Goal: Task Accomplishment & Management: Complete application form

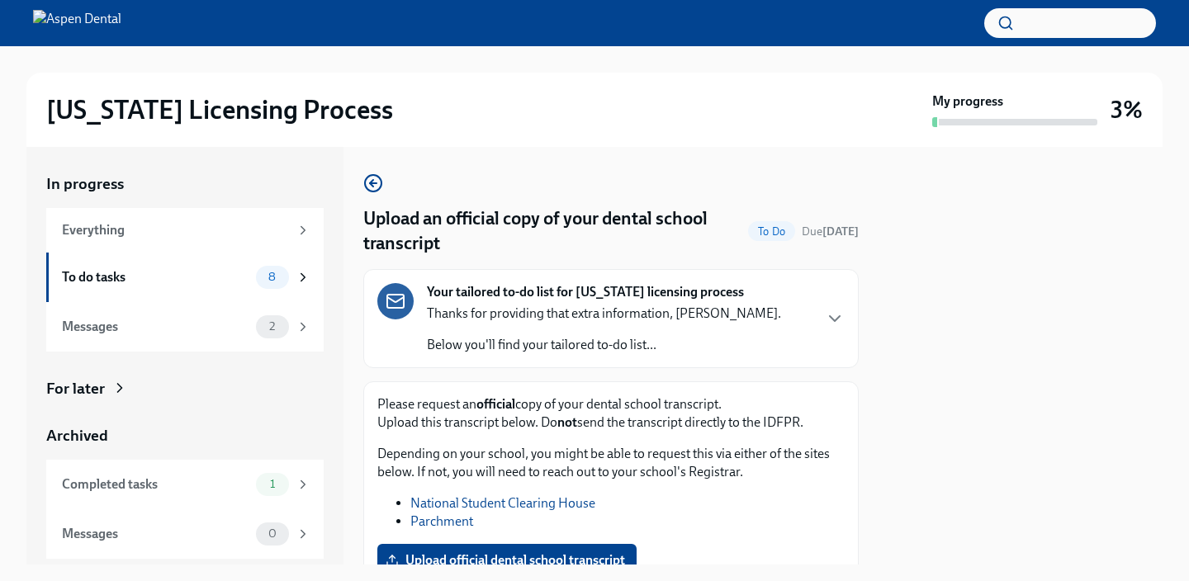
scroll to position [132, 0]
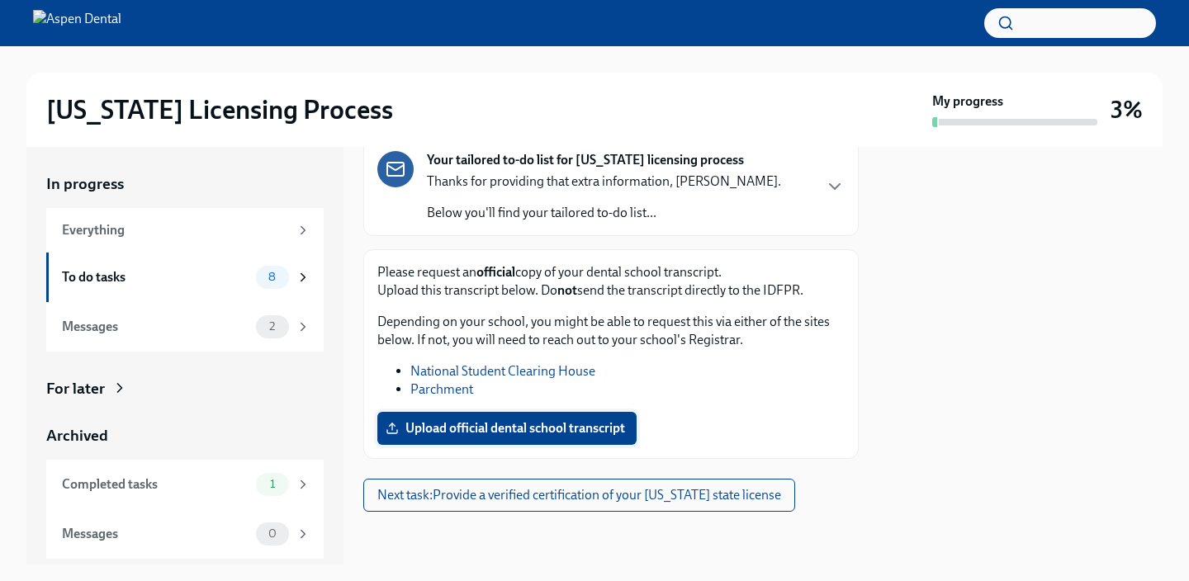
click at [560, 437] on label "Upload official dental school transcript" at bounding box center [506, 428] width 259 height 33
click at [0, 0] on input "Upload official dental school transcript" at bounding box center [0, 0] width 0 height 0
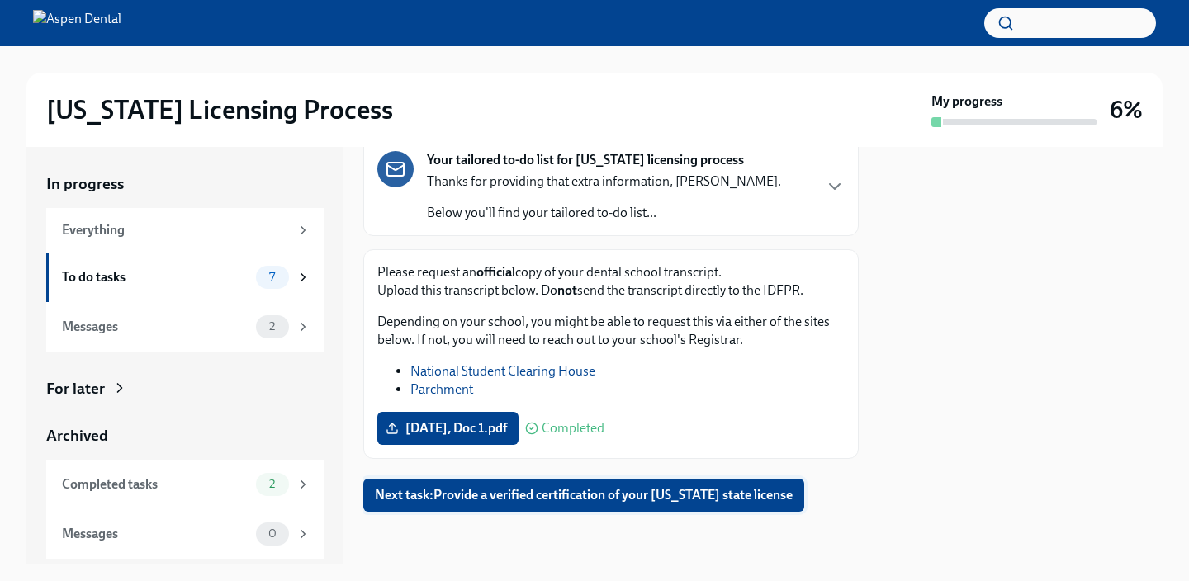
click at [780, 490] on span "Next task : Provide a verified certification of your [US_STATE] state license" at bounding box center [584, 495] width 418 height 17
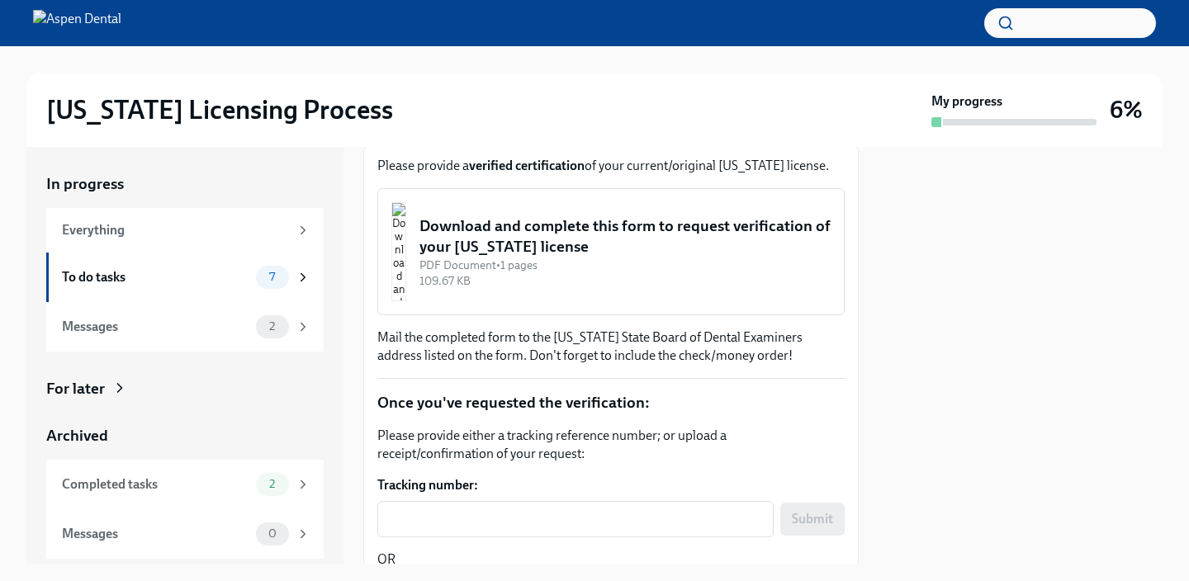
scroll to position [224, 0]
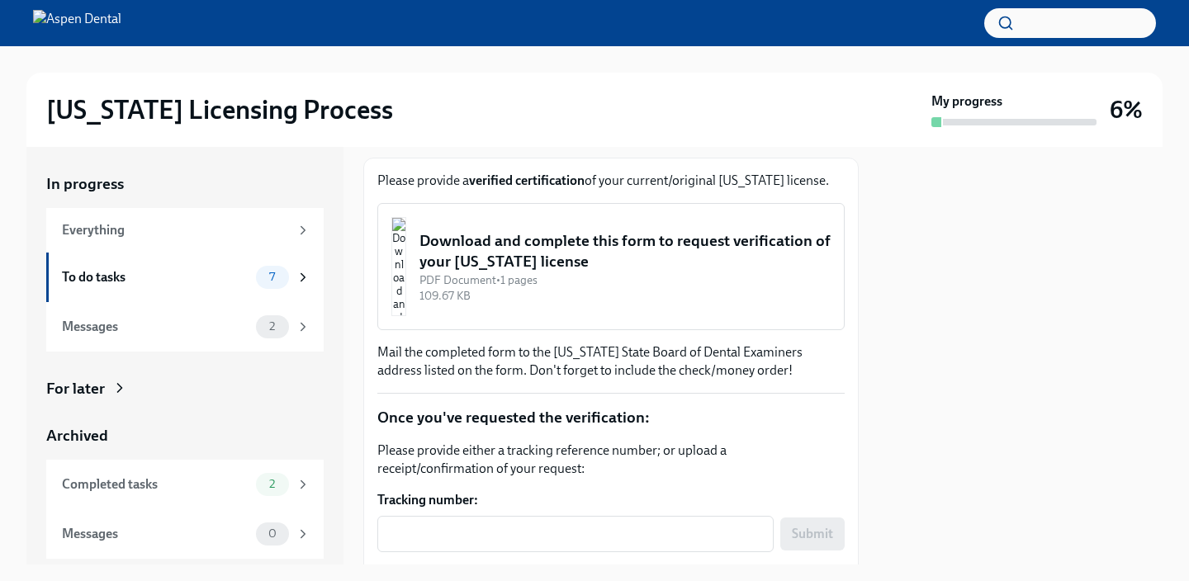
click at [582, 272] on div "Download and complete this form to request verification of your [US_STATE] lice…" at bounding box center [624, 251] width 411 height 42
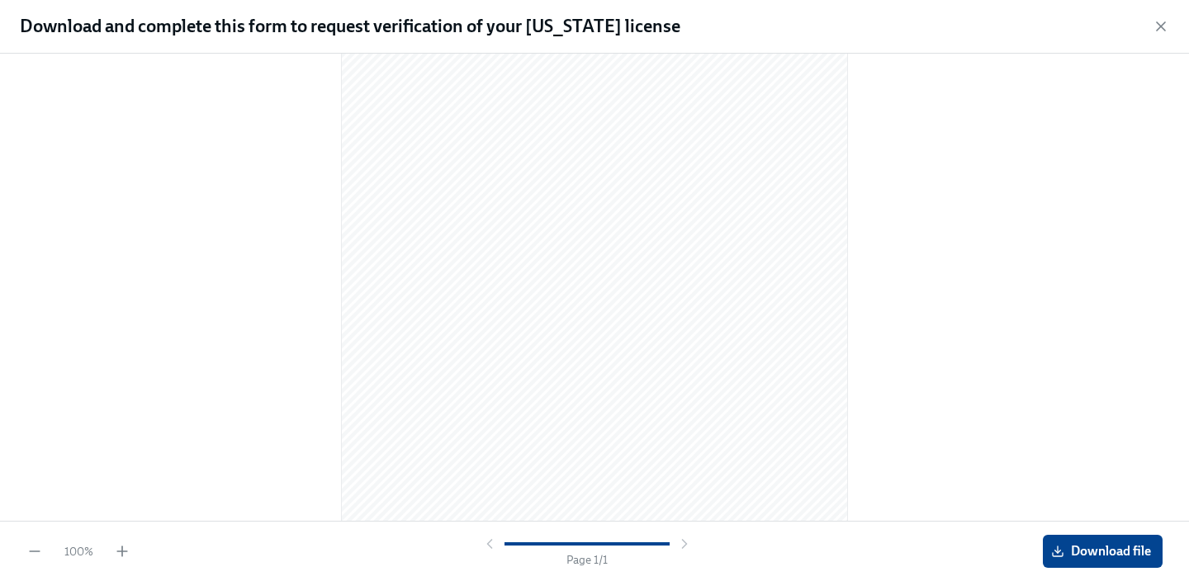
scroll to position [0, 0]
click at [1116, 545] on span "Download file" at bounding box center [1102, 551] width 97 height 17
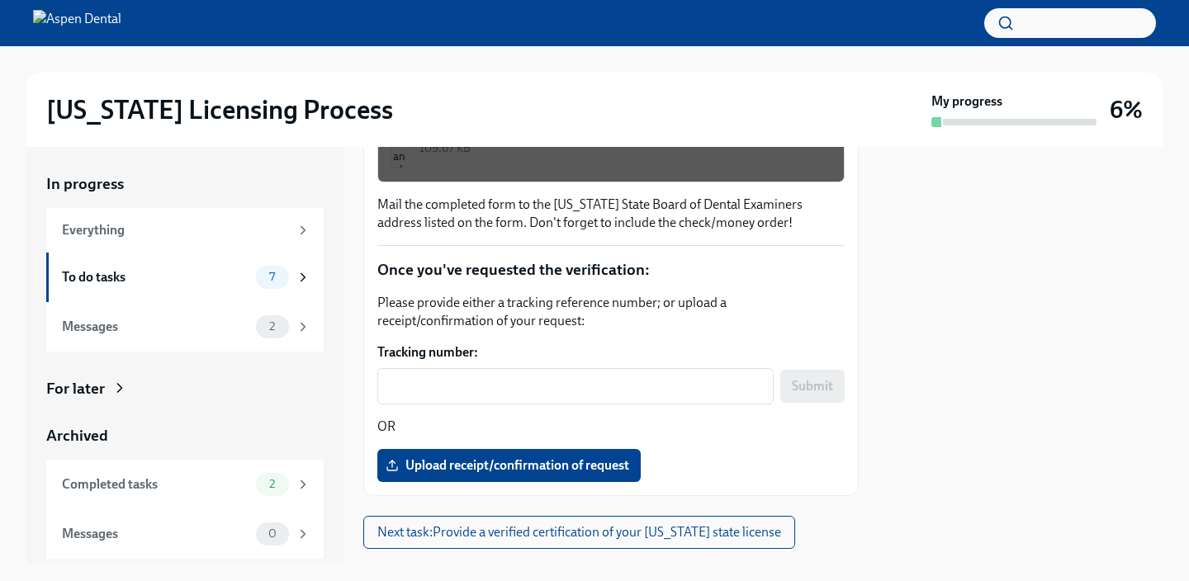
scroll to position [427, 0]
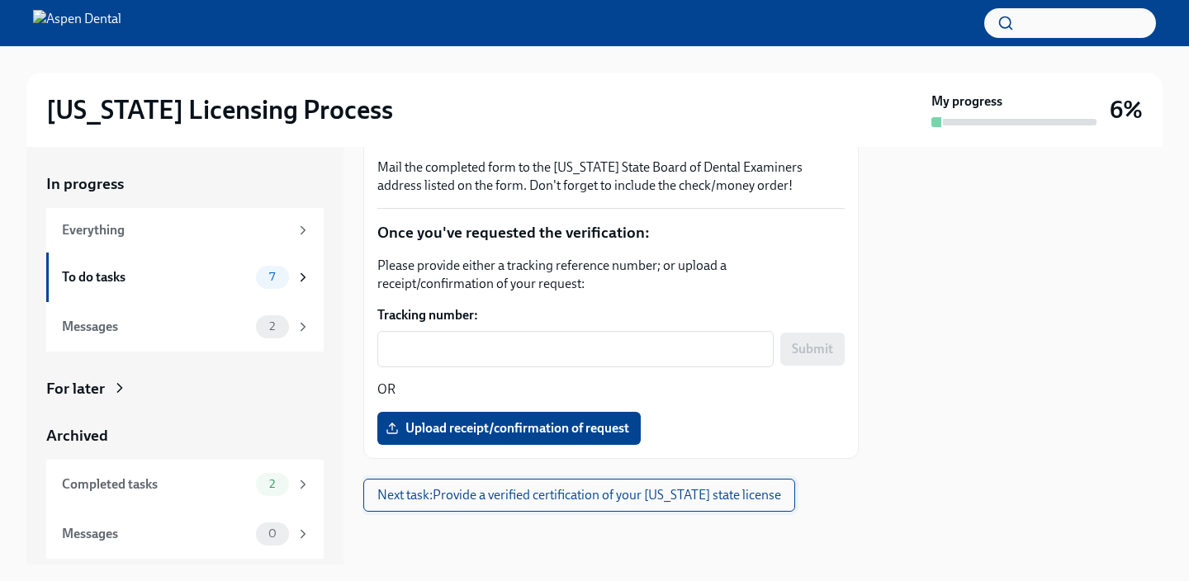
click at [627, 490] on span "Next task : Provide a verified certification of your [US_STATE] state license" at bounding box center [579, 495] width 404 height 17
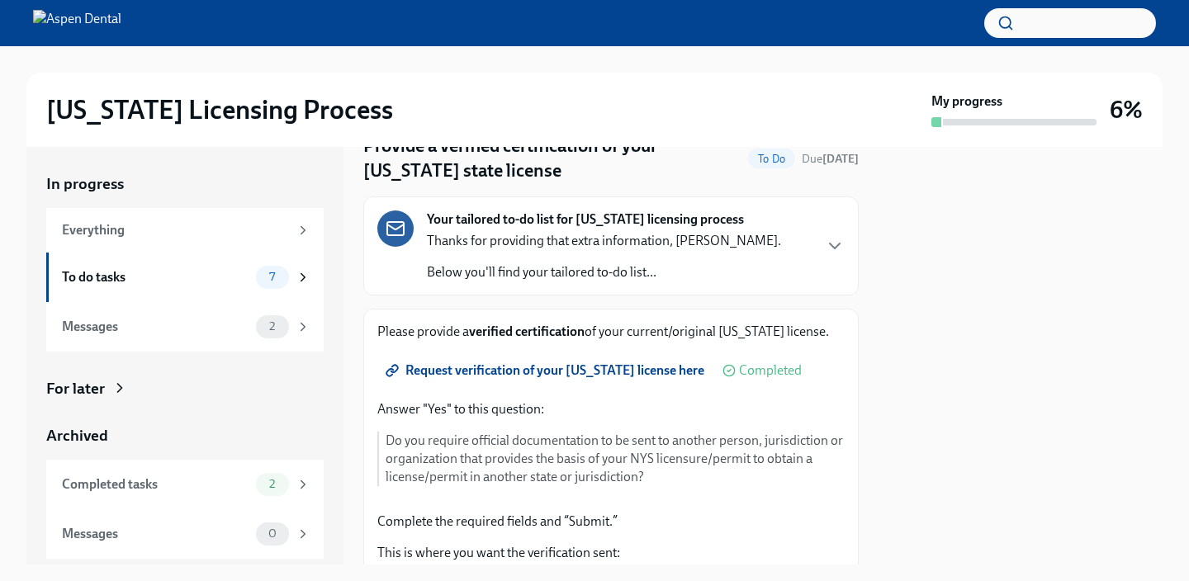
scroll to position [79, 0]
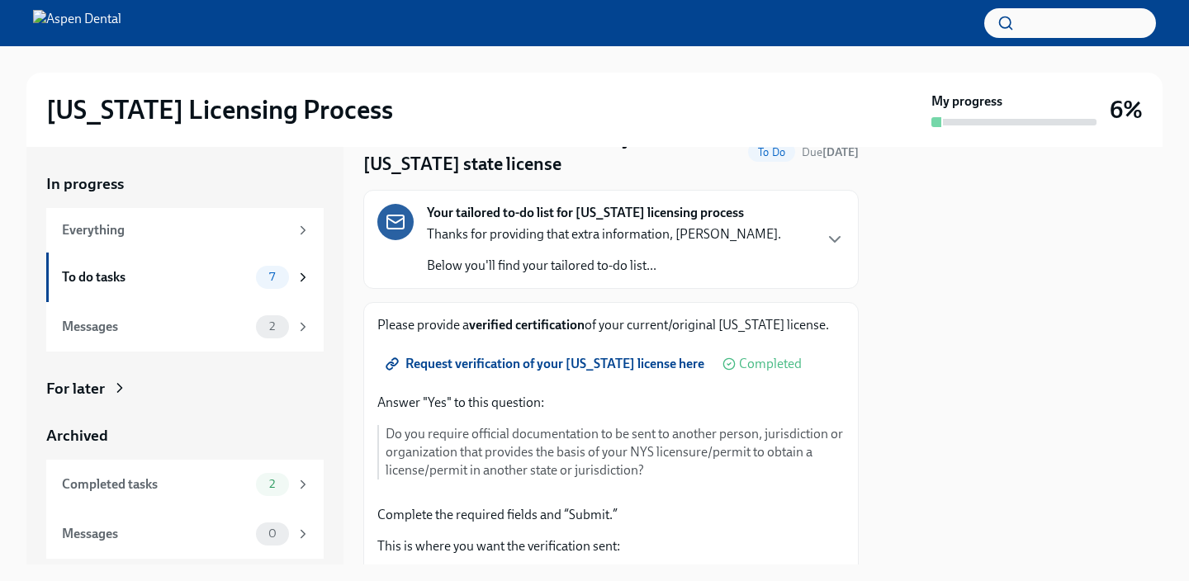
click at [620, 366] on span "Request verification of your [US_STATE] license here" at bounding box center [546, 364] width 315 height 17
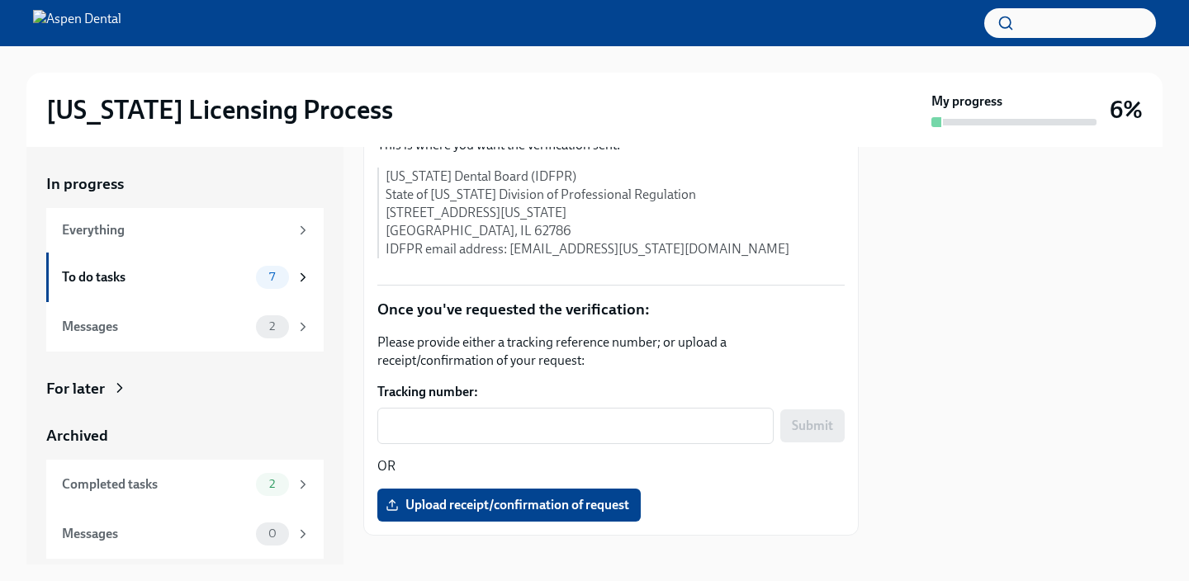
scroll to position [505, 0]
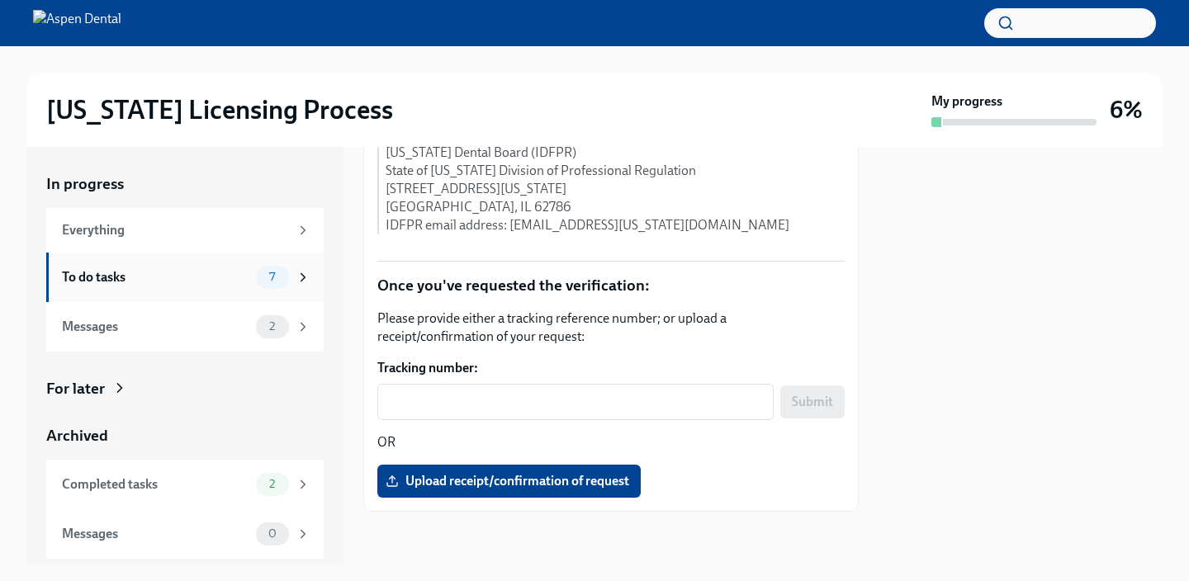
click at [293, 281] on div "7" at bounding box center [283, 277] width 54 height 23
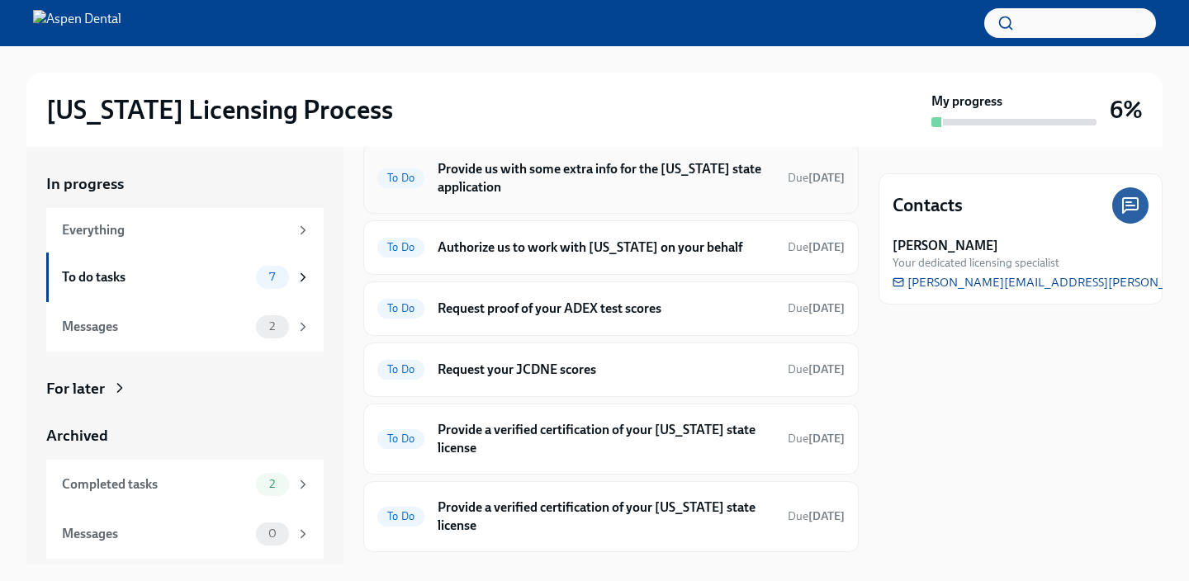
scroll to position [186, 0]
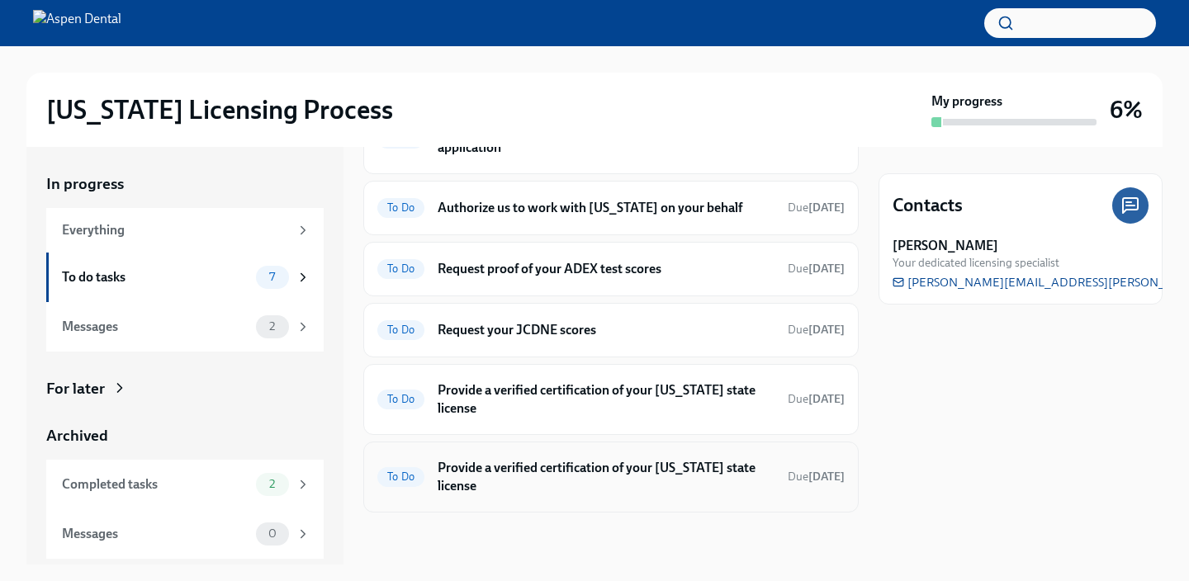
click at [455, 475] on h6 "Provide a verified certification of your [US_STATE] state license" at bounding box center [606, 477] width 337 height 36
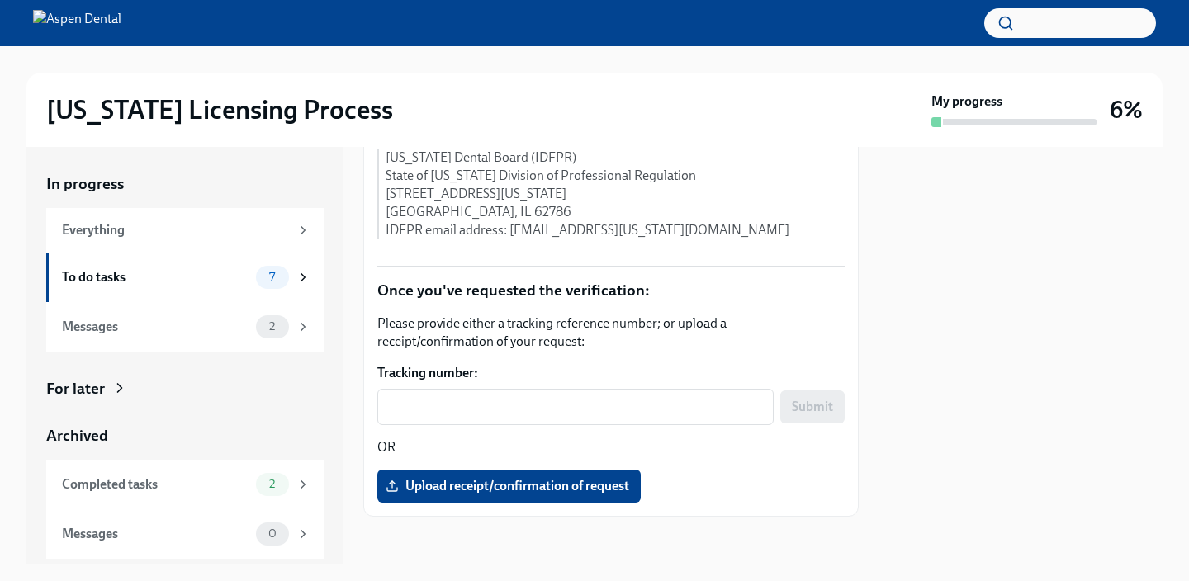
scroll to position [505, 0]
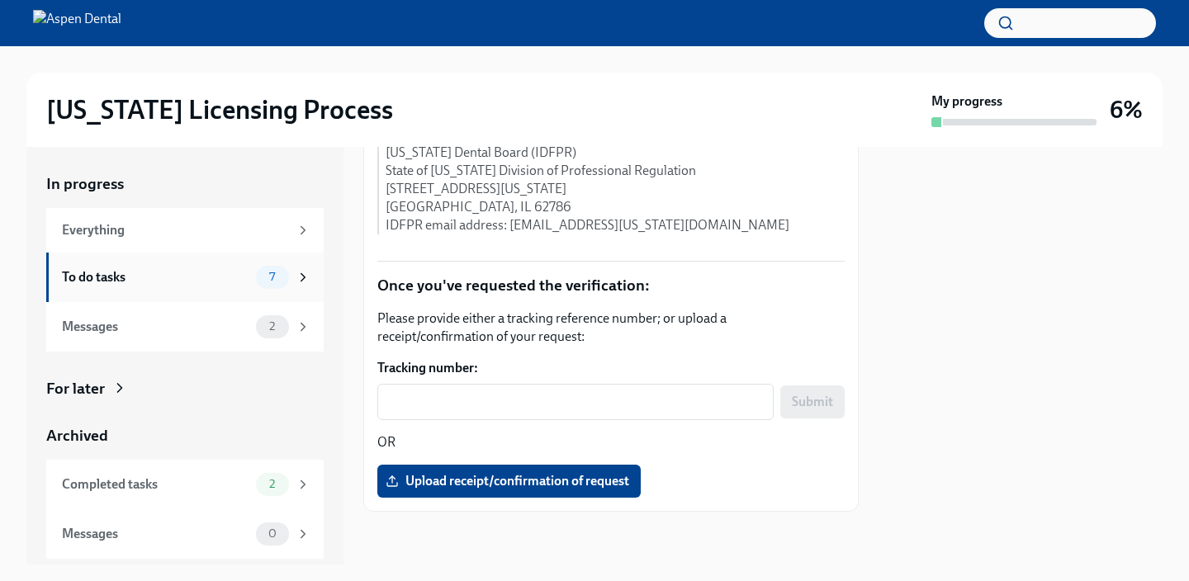
click at [267, 272] on span "7" at bounding box center [272, 277] width 26 height 12
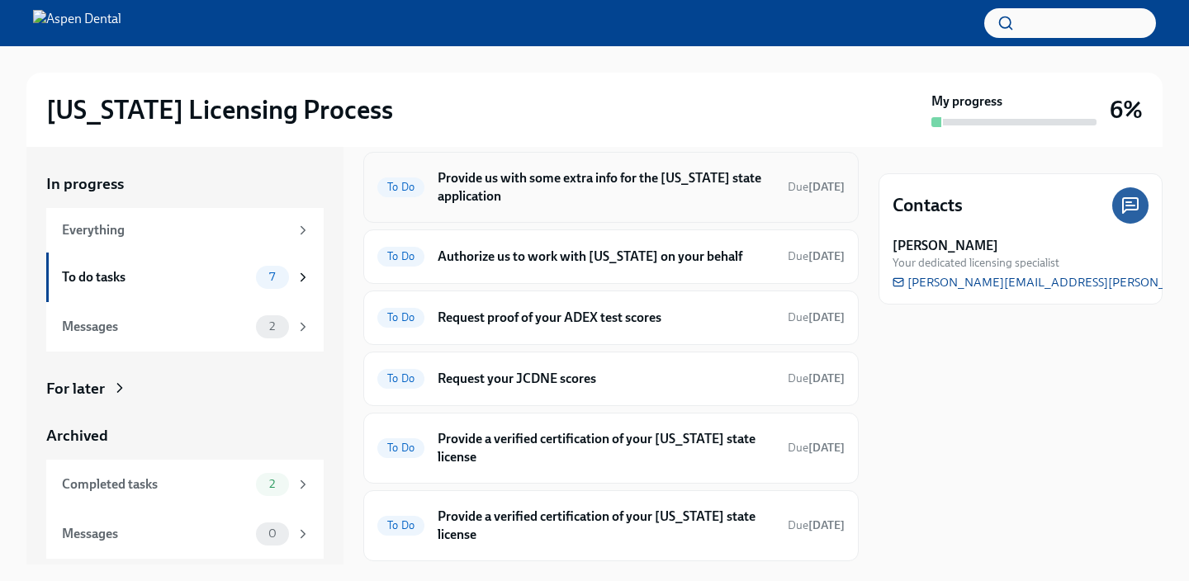
scroll to position [186, 0]
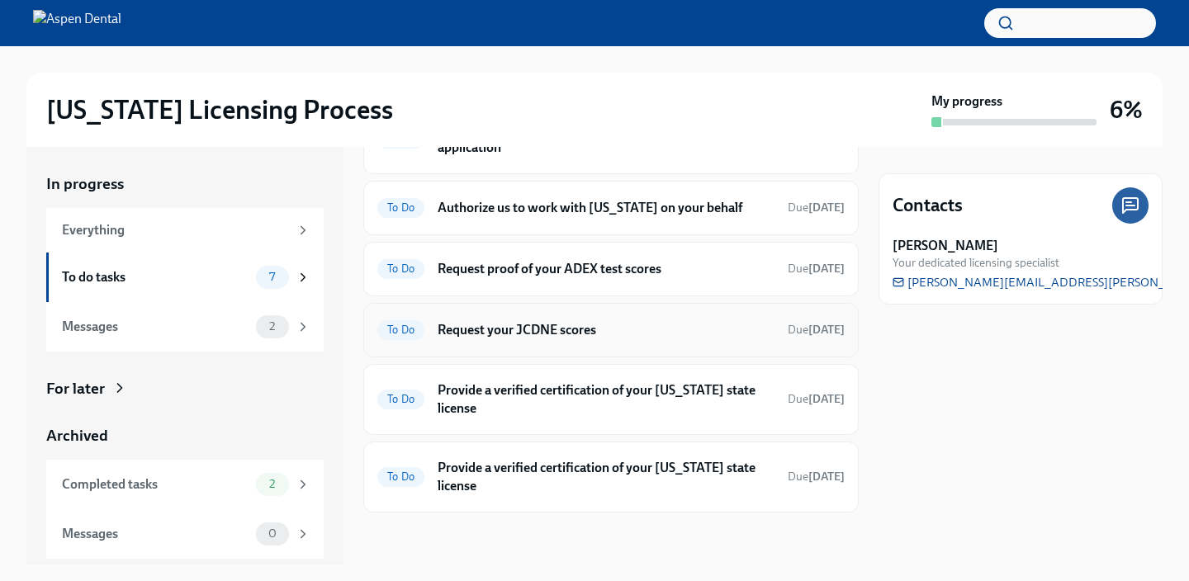
click at [572, 338] on h6 "Request your JCDNE scores" at bounding box center [606, 330] width 337 height 18
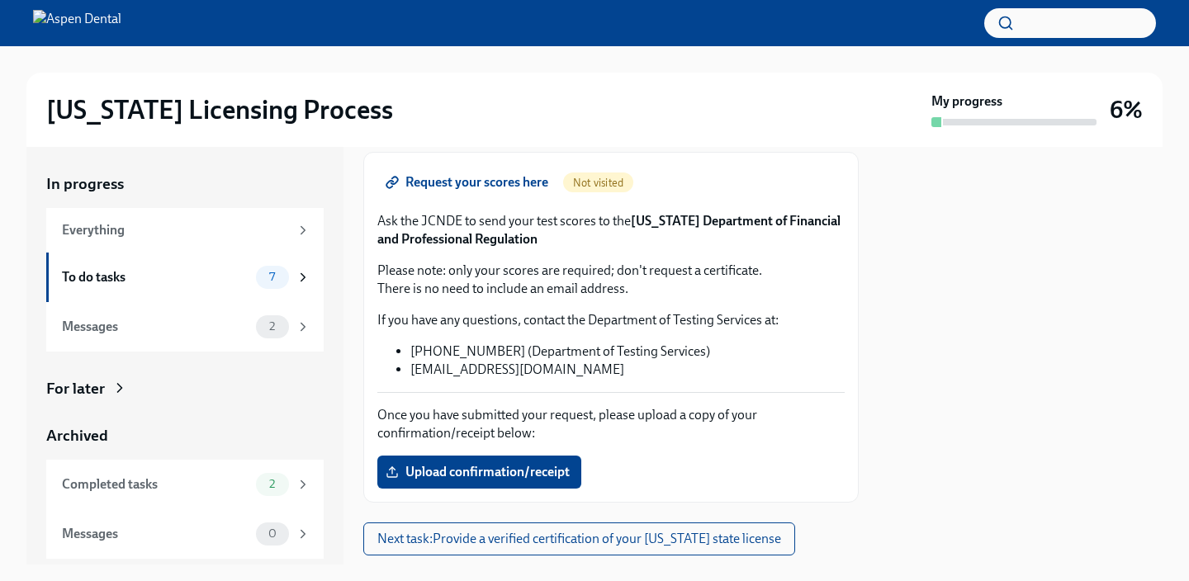
scroll to position [196, 0]
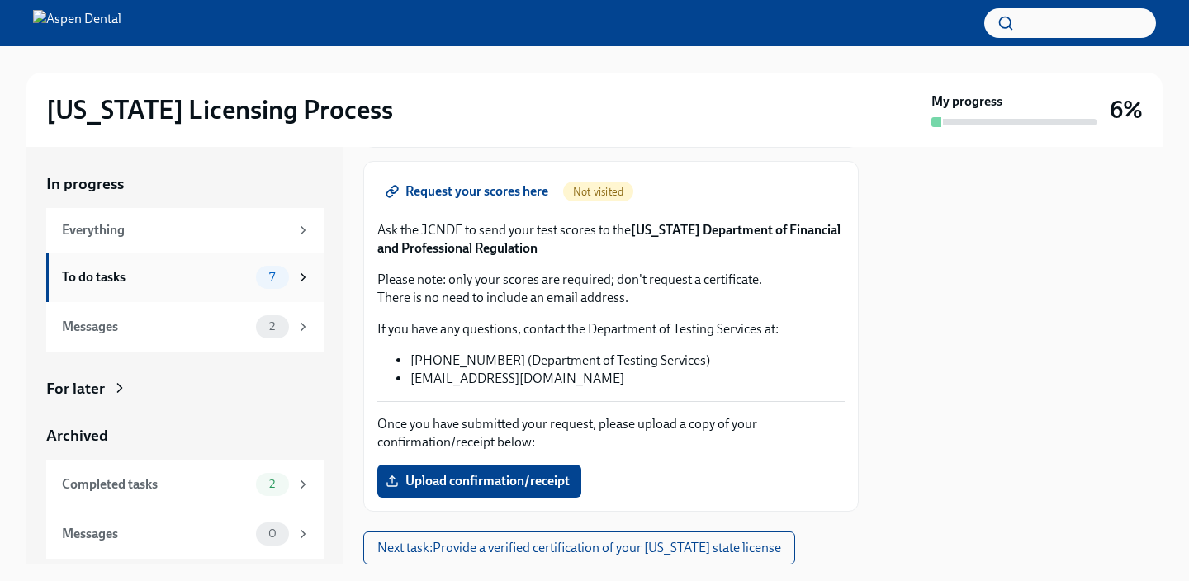
click at [275, 272] on span "7" at bounding box center [272, 277] width 26 height 12
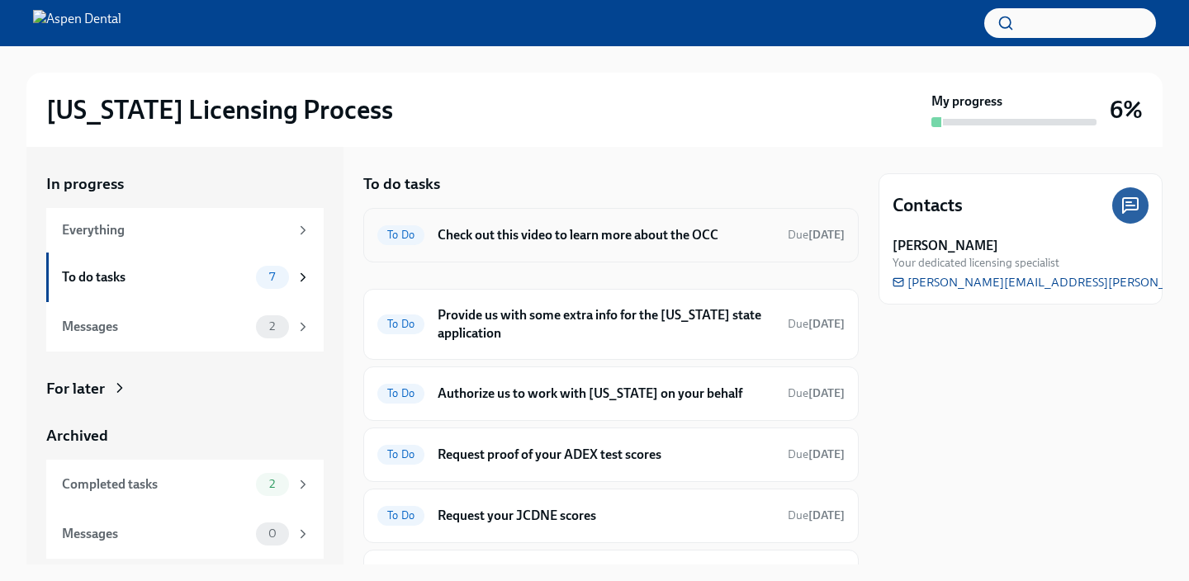
click at [533, 239] on h6 "Check out this video to learn more about the OCC" at bounding box center [606, 235] width 337 height 18
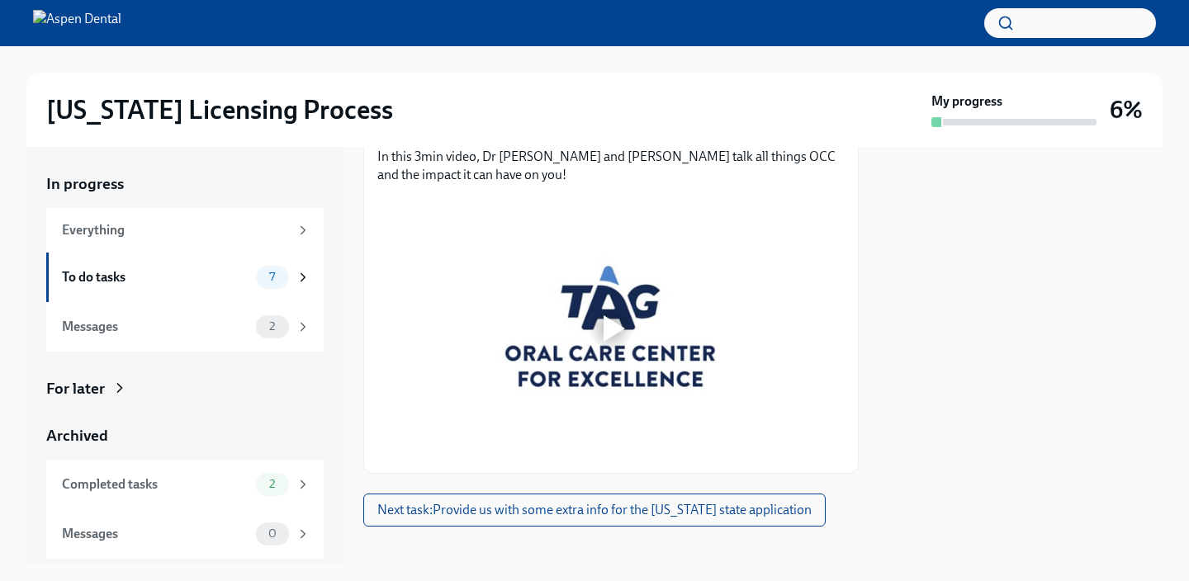
scroll to position [281, 0]
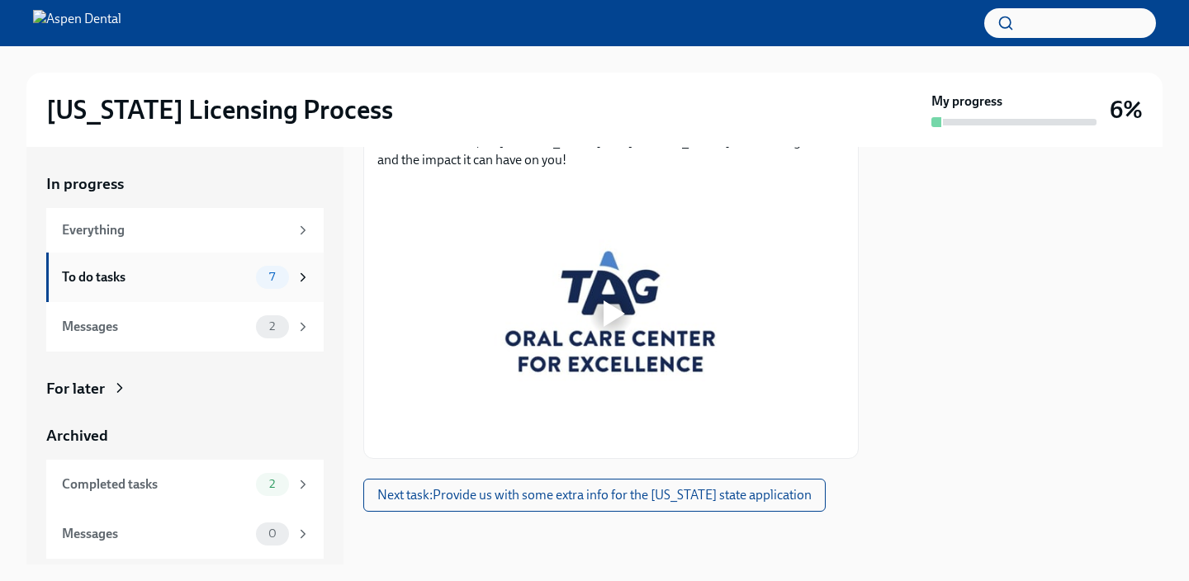
click at [283, 271] on span "7" at bounding box center [272, 277] width 26 height 12
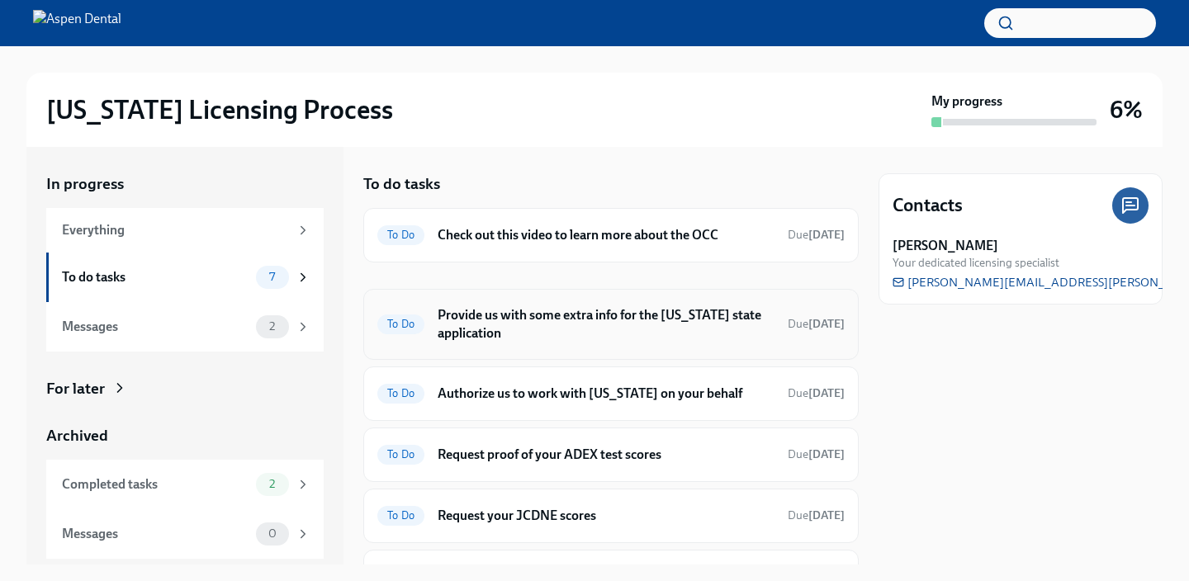
click at [500, 316] on h6 "Provide us with some extra info for the [US_STATE] state application" at bounding box center [606, 324] width 337 height 36
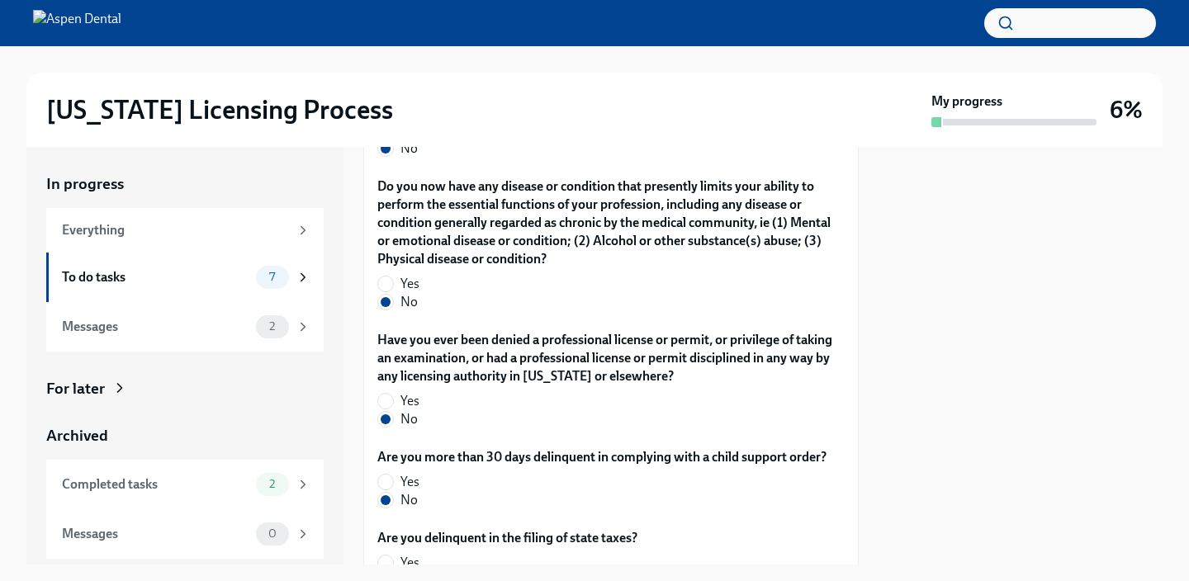
scroll to position [3660, 0]
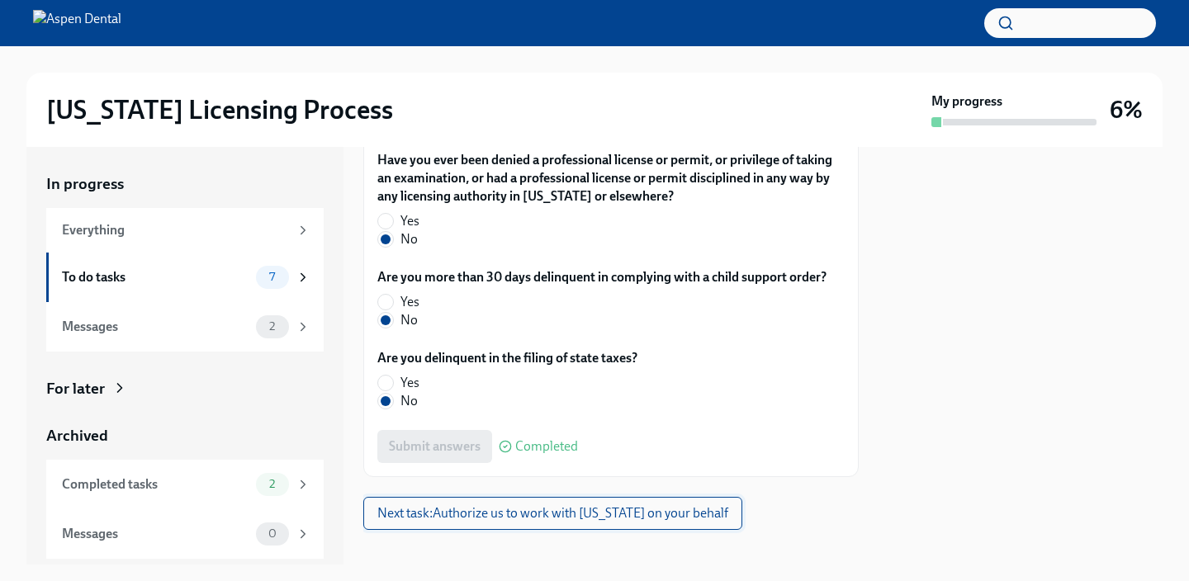
click at [503, 505] on span "Next task : Authorize us to work with [US_STATE] on your behalf" at bounding box center [552, 513] width 351 height 17
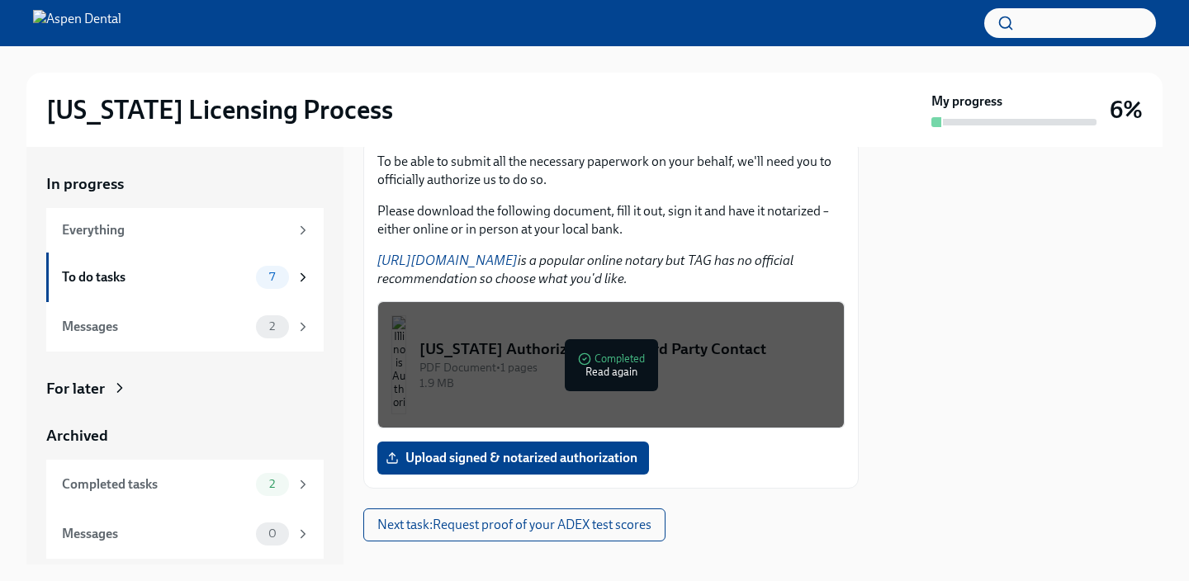
scroll to position [272, 0]
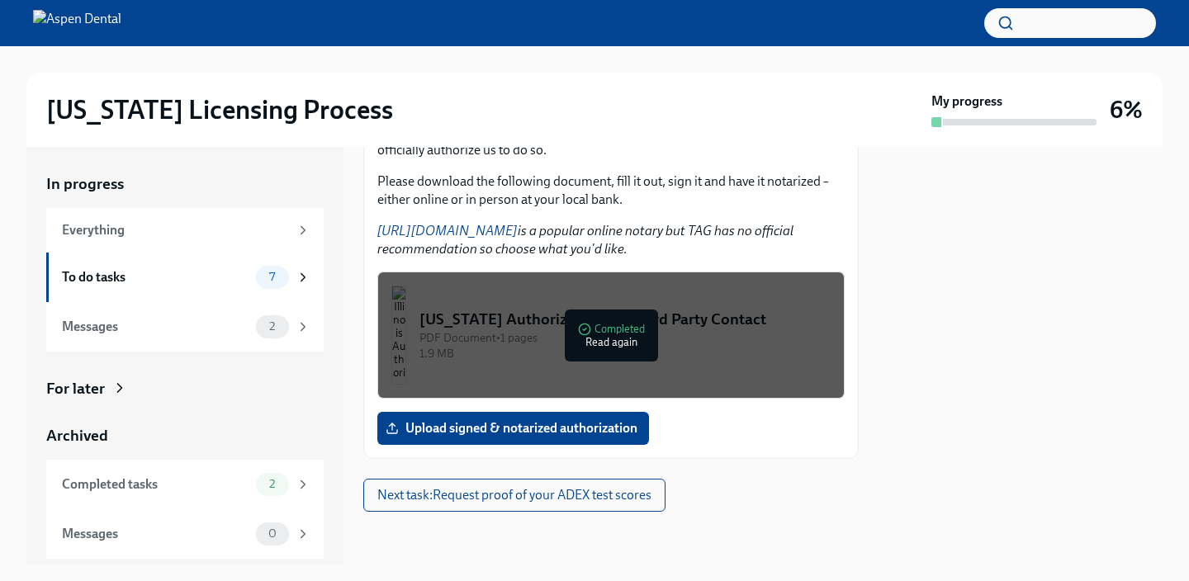
click at [503, 498] on span "Next task : Request proof of your ADEX test scores" at bounding box center [514, 495] width 274 height 17
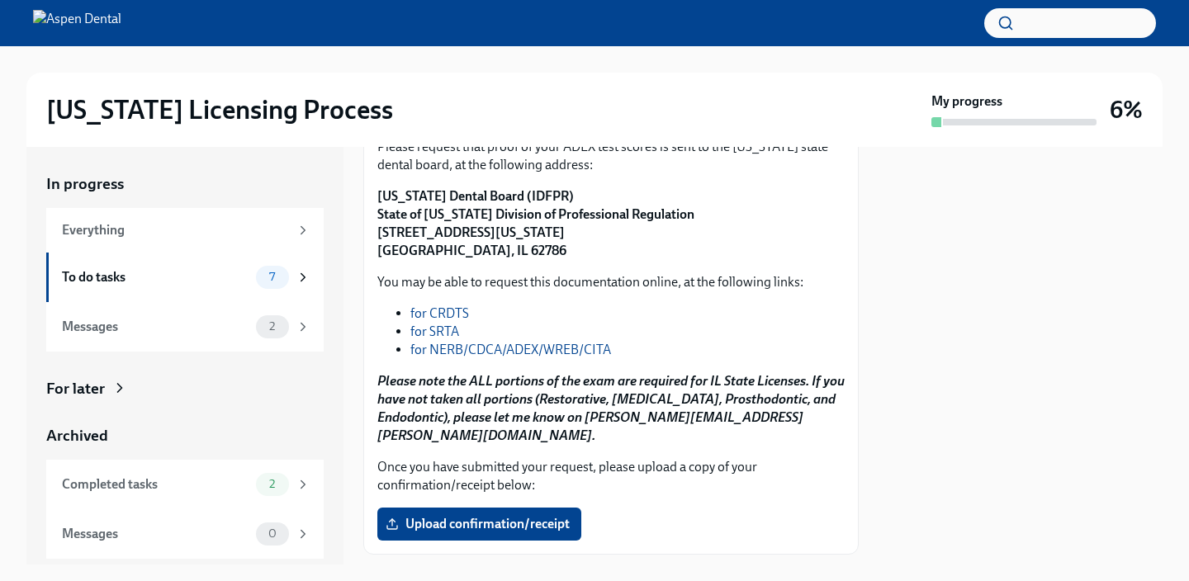
scroll to position [310, 0]
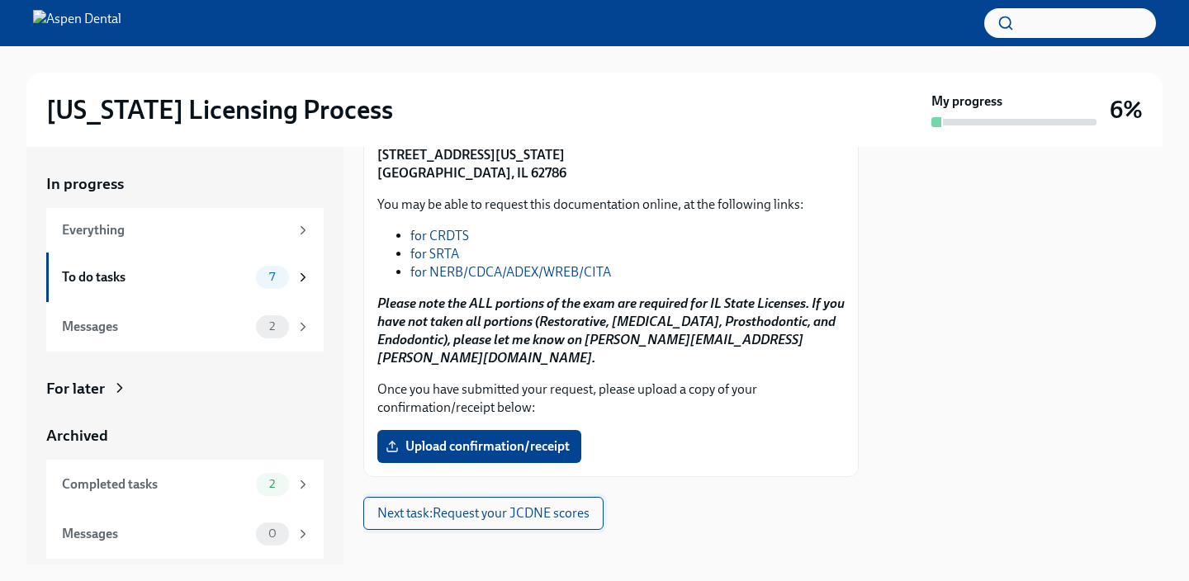
click at [538, 505] on span "Next task : Request your JCDNE scores" at bounding box center [483, 513] width 212 height 17
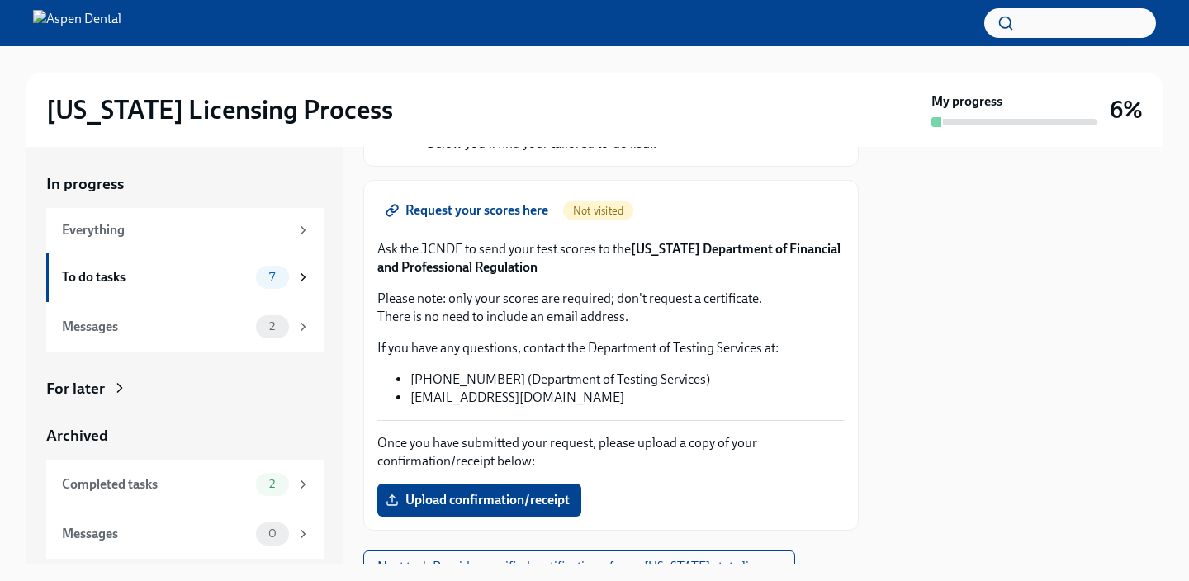
scroll to position [249, 0]
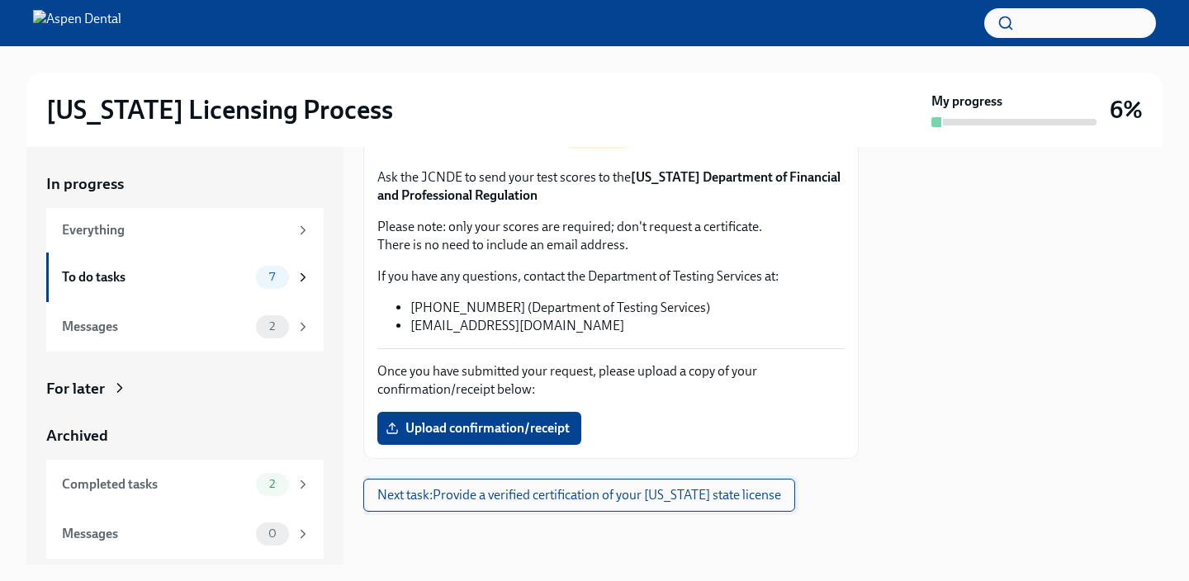
click at [642, 490] on span "Next task : Provide a verified certification of your [US_STATE] state license" at bounding box center [579, 495] width 404 height 17
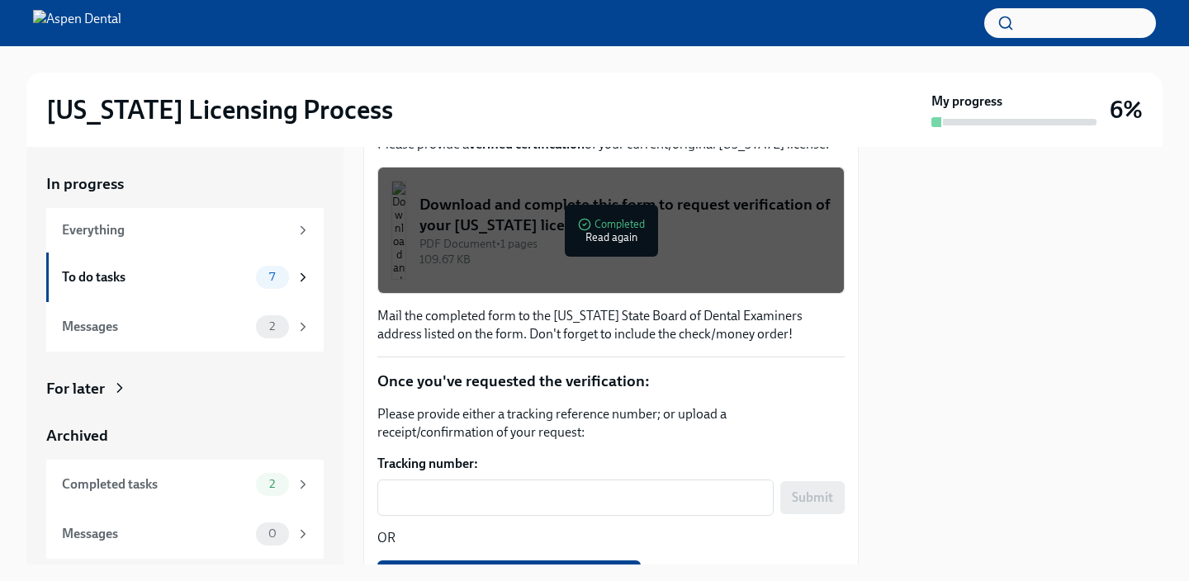
scroll to position [427, 0]
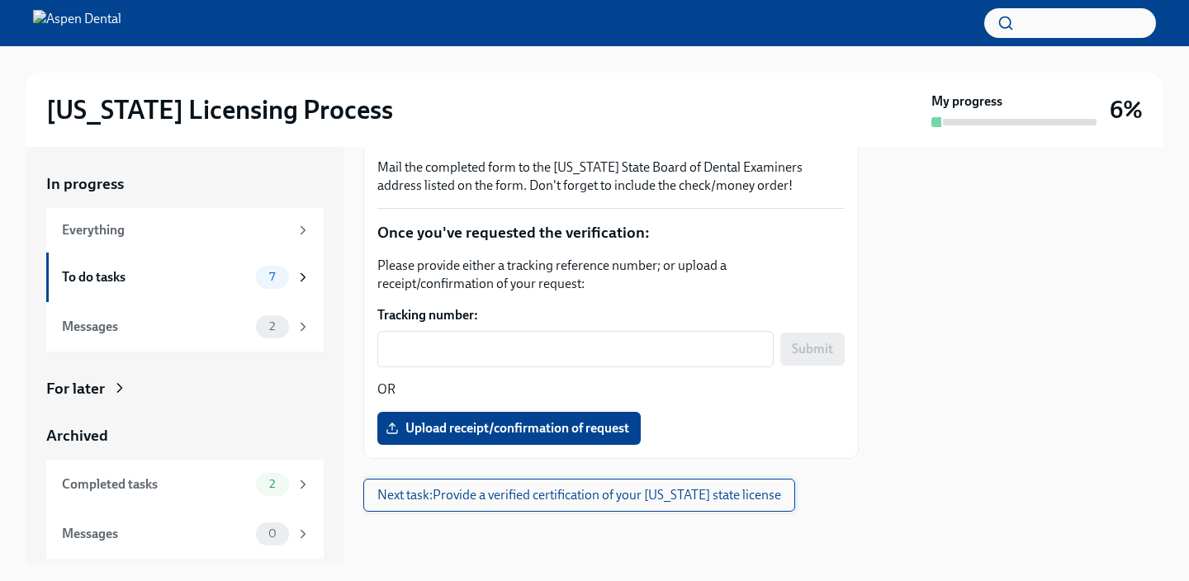
click at [609, 500] on span "Next task : Provide a verified certification of your [US_STATE] state license" at bounding box center [579, 495] width 404 height 17
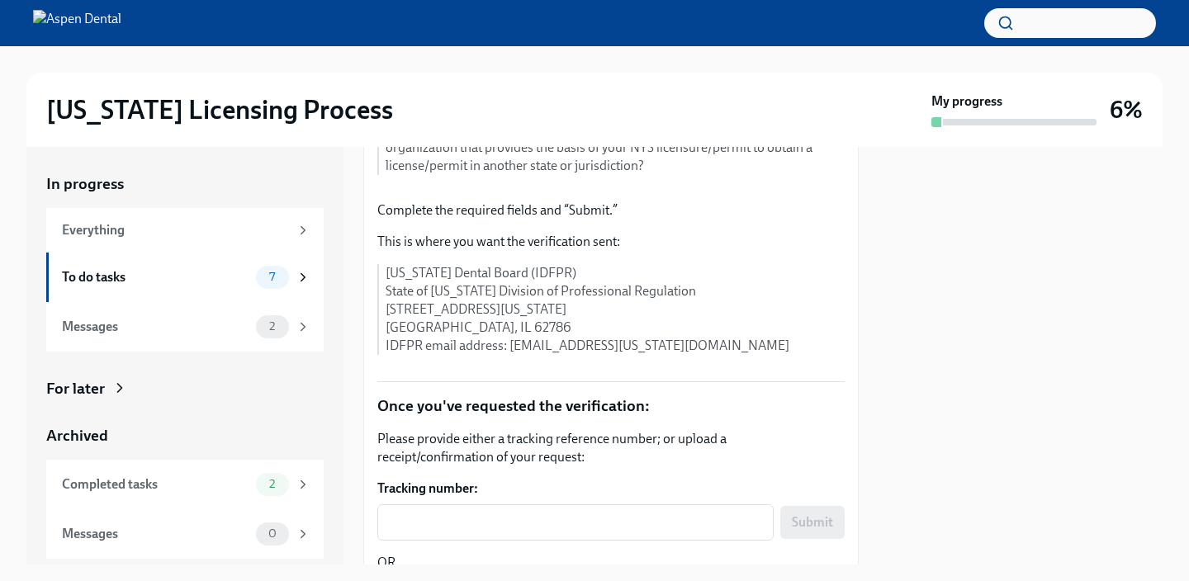
scroll to position [505, 0]
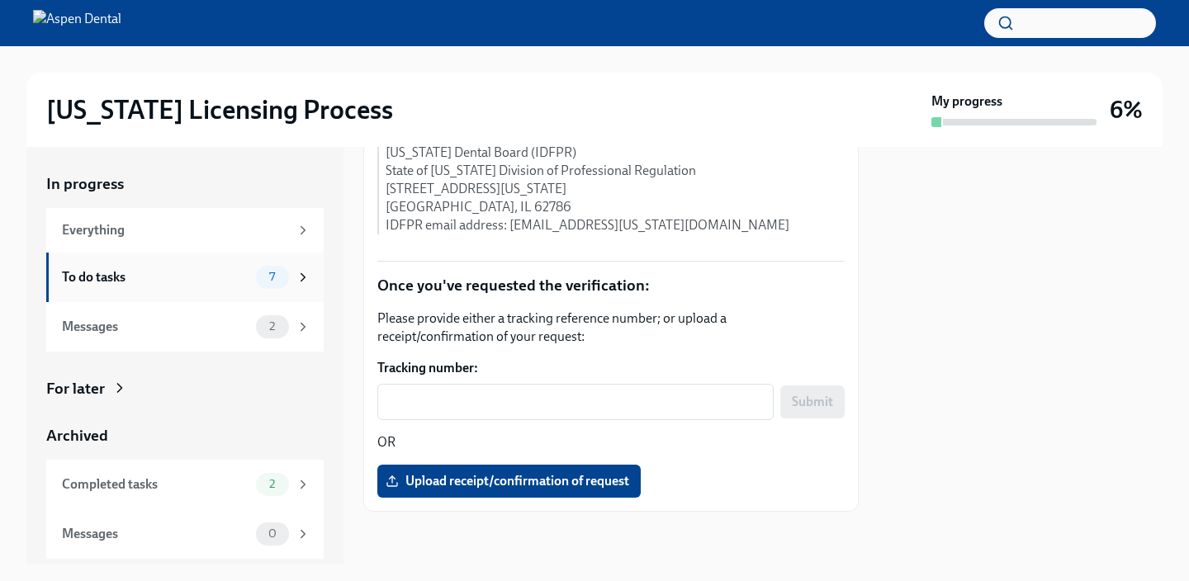
click at [277, 278] on span "7" at bounding box center [272, 277] width 26 height 12
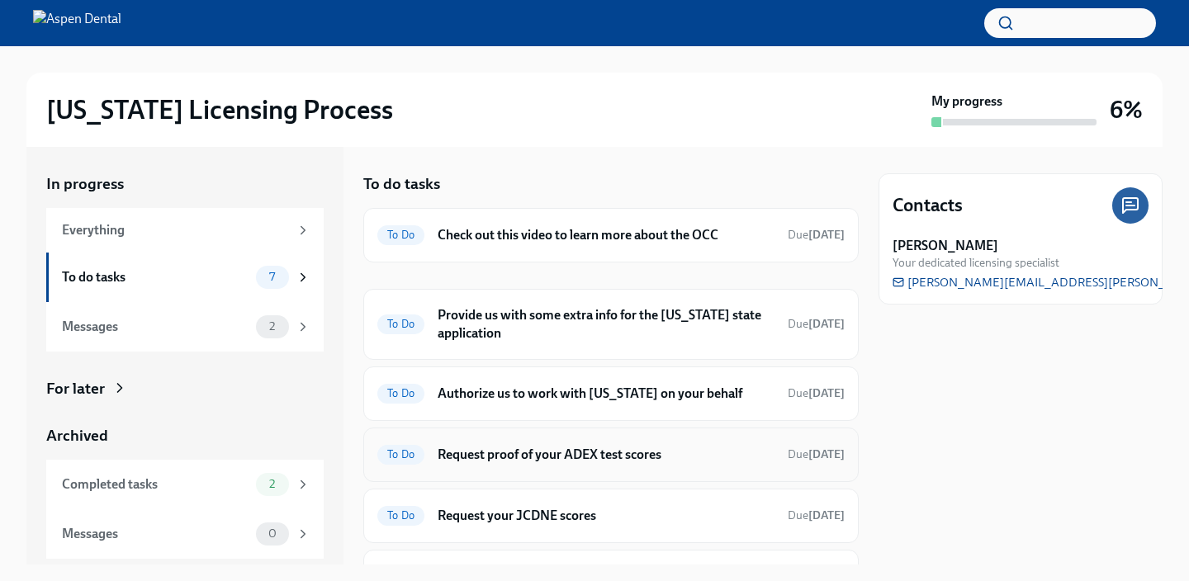
scroll to position [186, 0]
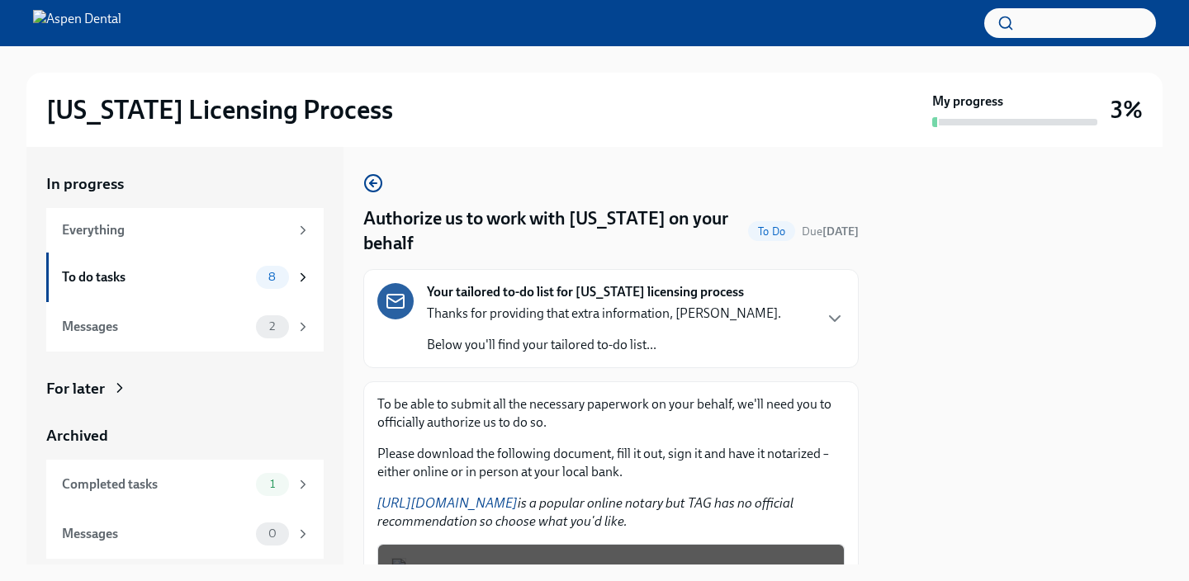
scroll to position [272, 0]
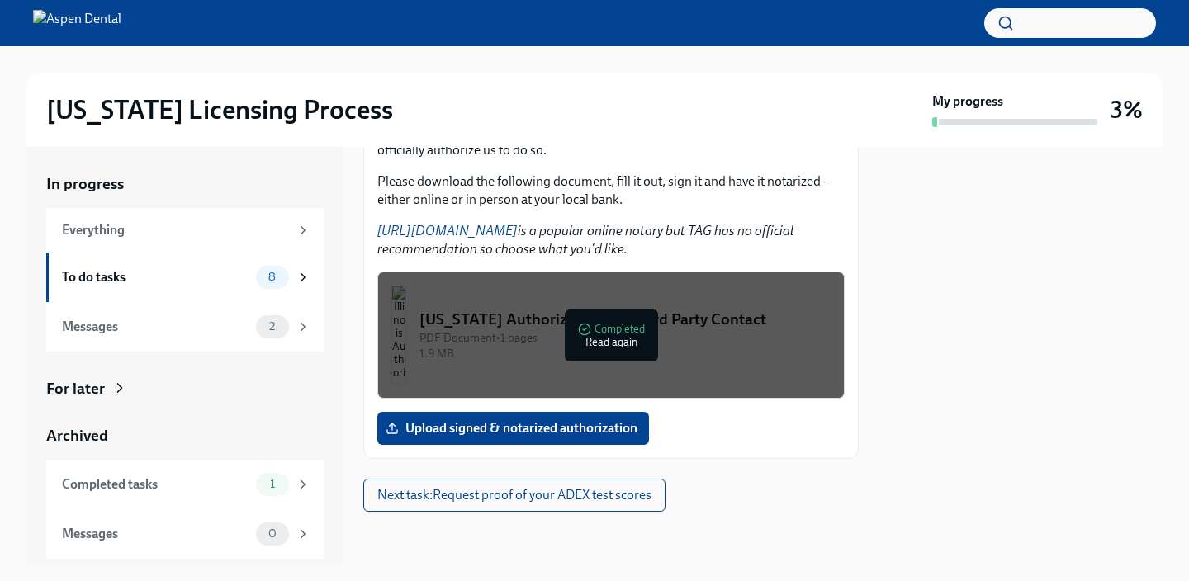
click at [983, 377] on div at bounding box center [1021, 356] width 284 height 418
click at [675, 446] on div "To be able to submit all the necessary paperwork on your behalf, we'll need you…" at bounding box center [610, 284] width 495 height 350
click at [614, 344] on div "PDF Document • 1 pages" at bounding box center [624, 338] width 411 height 16
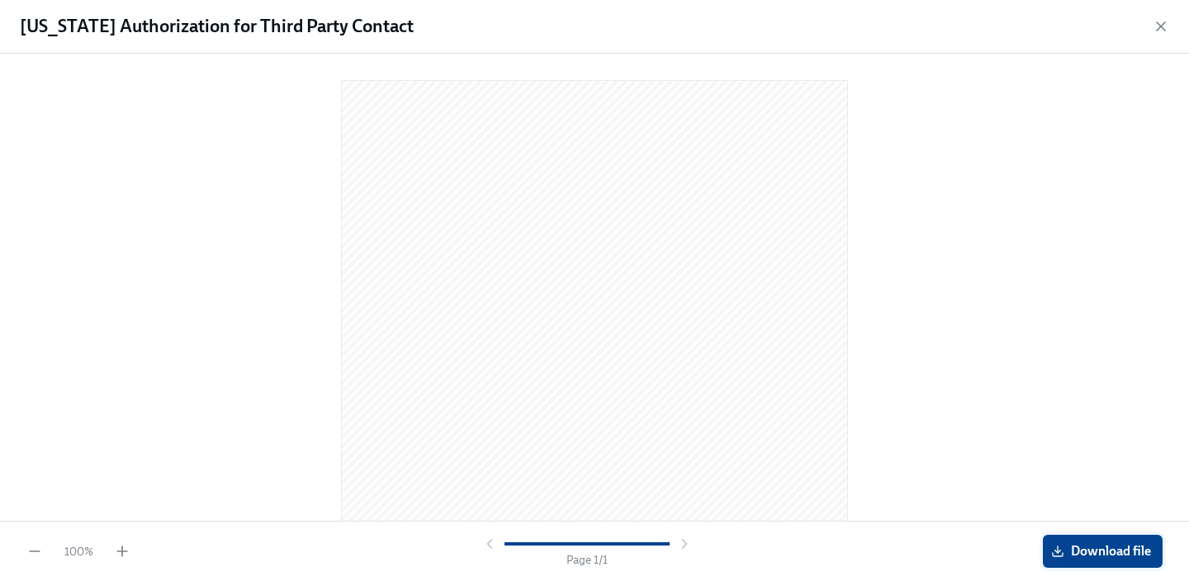
click at [1099, 544] on span "Download file" at bounding box center [1102, 551] width 97 height 17
